Goal: Use online tool/utility: Utilize a website feature to perform a specific function

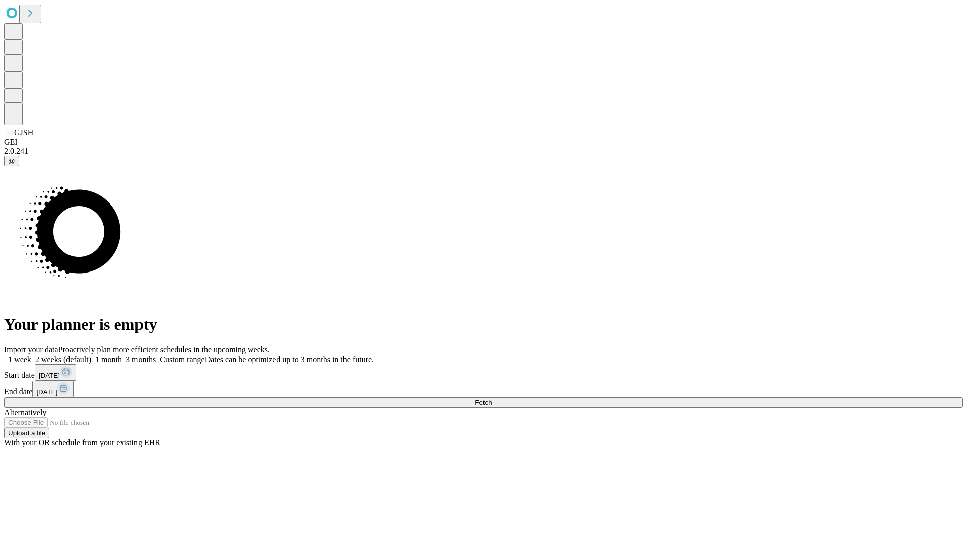
click at [492, 399] on span "Fetch" at bounding box center [483, 403] width 17 height 8
